Goal: Task Accomplishment & Management: Manage account settings

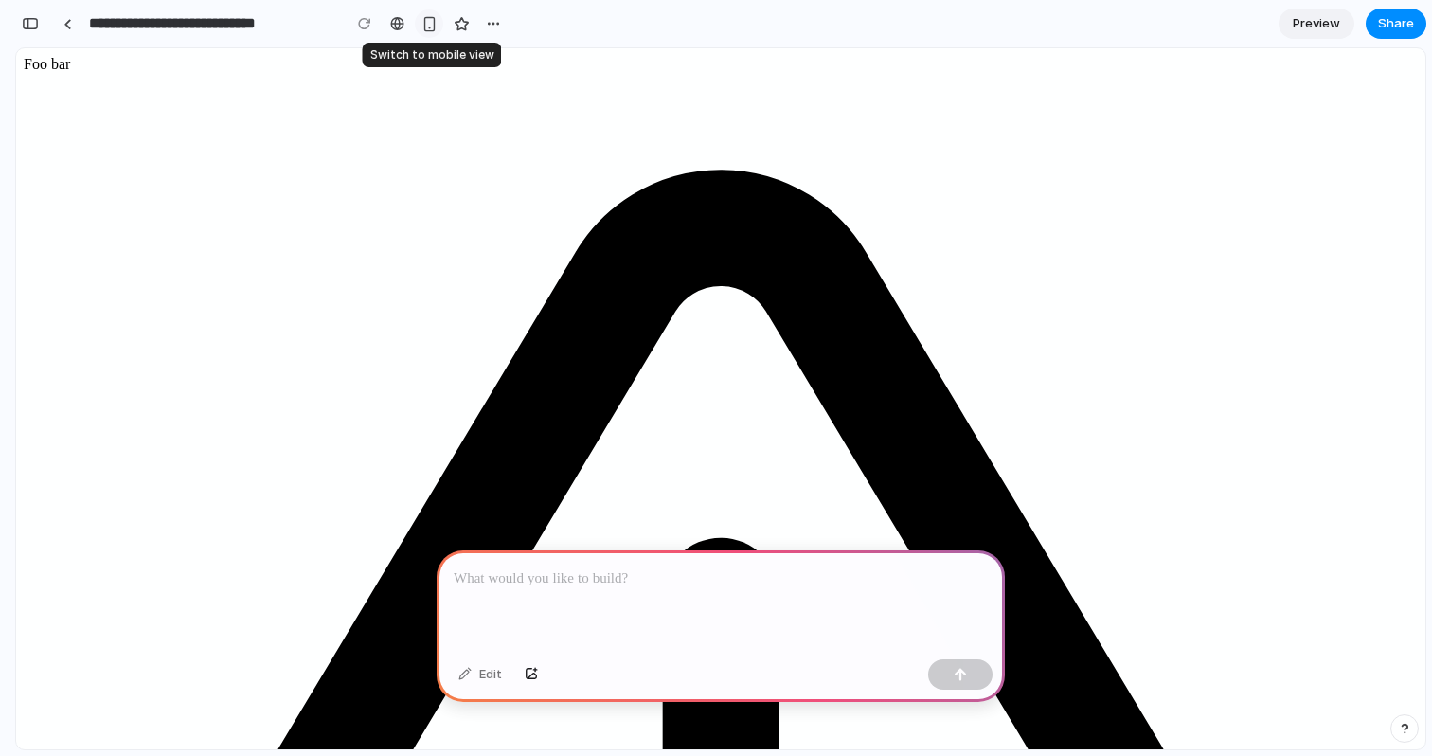
click at [430, 30] on div "button" at bounding box center [429, 24] width 16 height 16
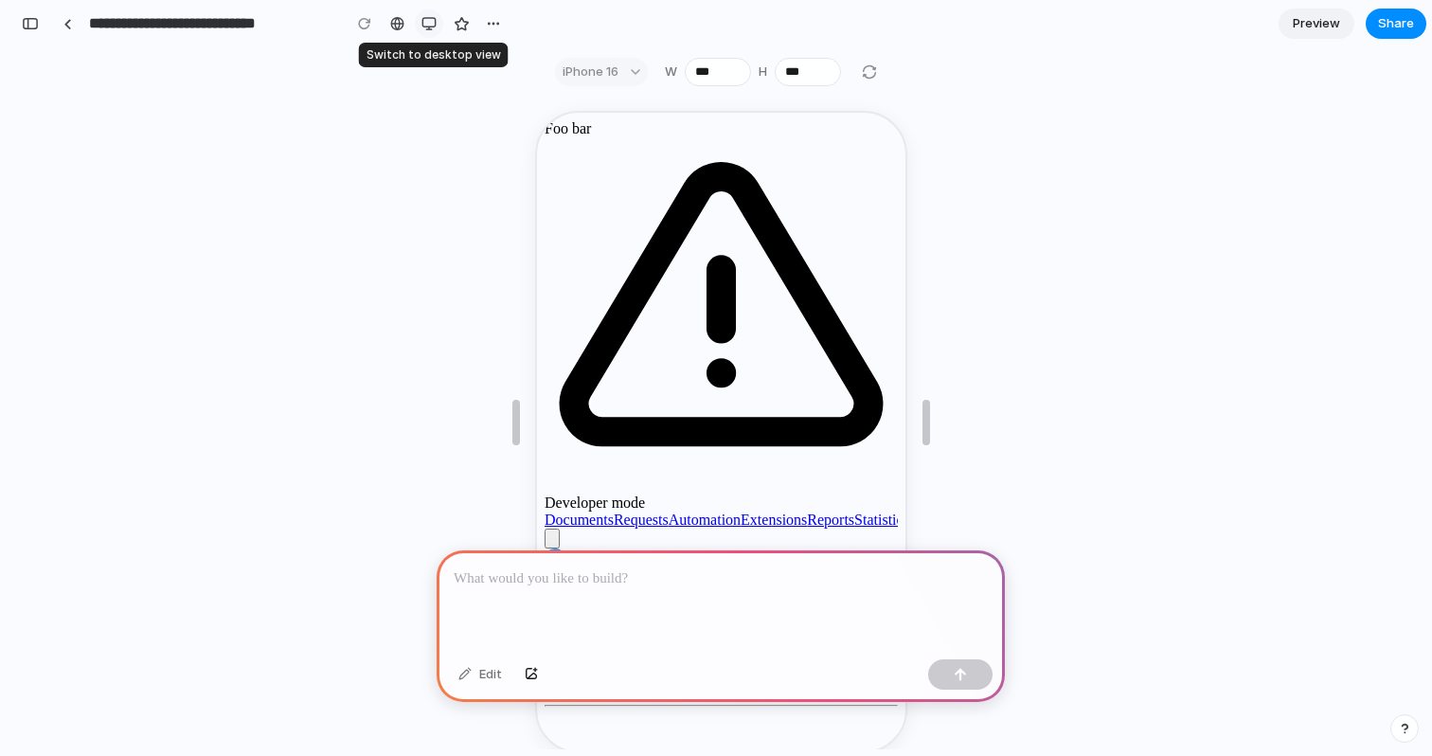
click at [430, 30] on button "button" at bounding box center [429, 23] width 28 height 28
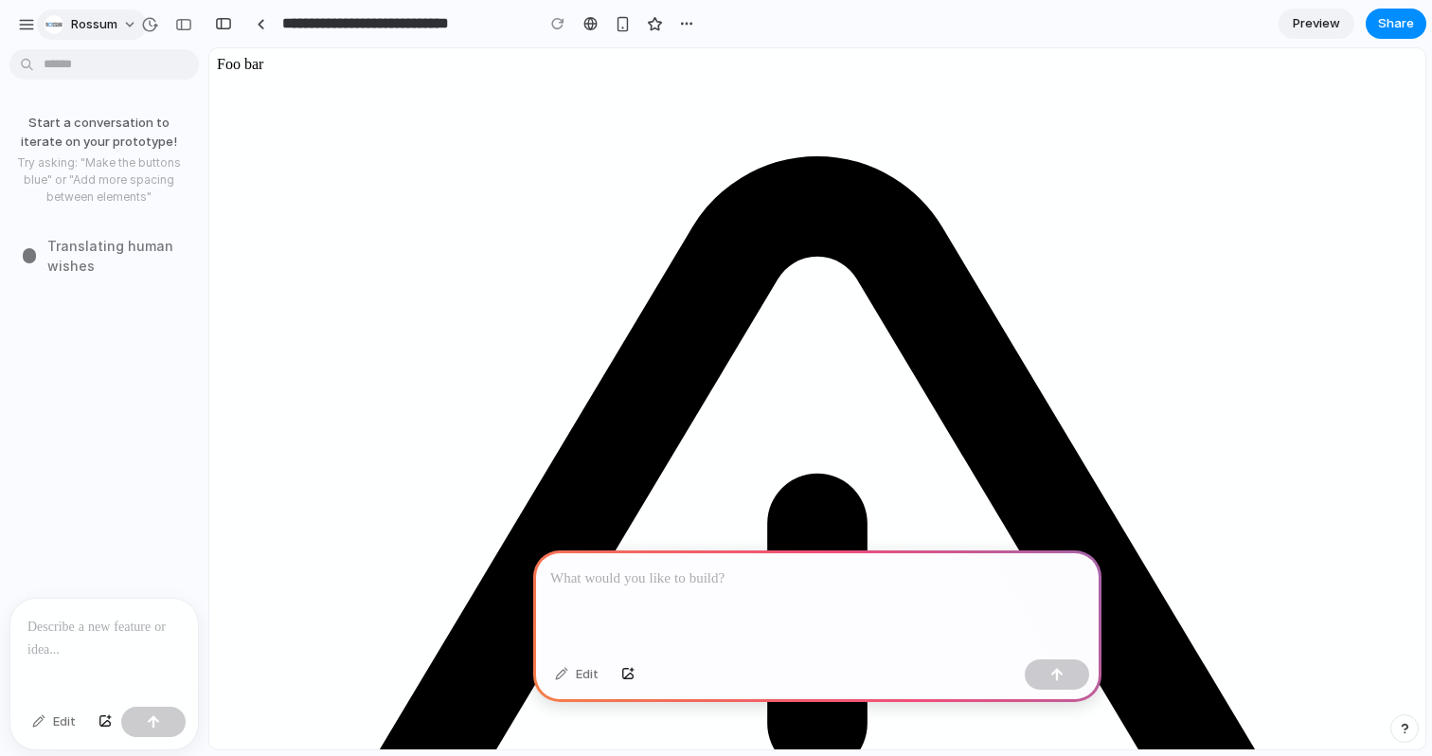
click at [73, 26] on span "Rossum" at bounding box center [94, 24] width 46 height 19
click at [104, 23] on div "Settings Invite members Change theme Sign out" at bounding box center [716, 378] width 1432 height 756
click at [34, 27] on div "button" at bounding box center [26, 24] width 17 height 17
